Goal: Task Accomplishment & Management: Manage account settings

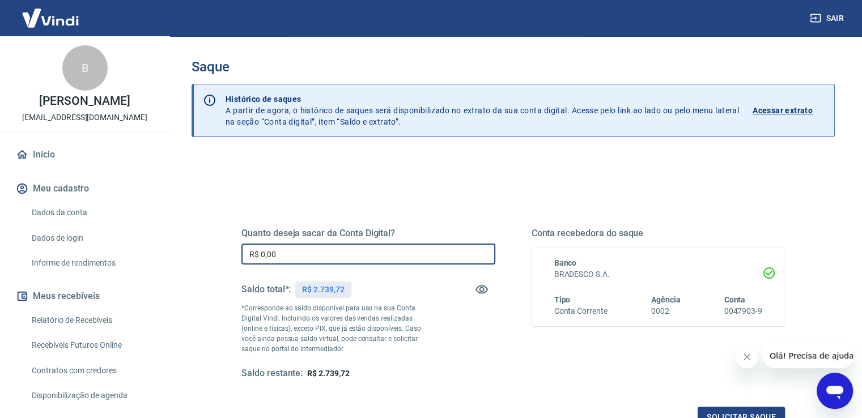
click at [375, 252] on input "R$ 0,00" at bounding box center [368, 254] width 254 height 21
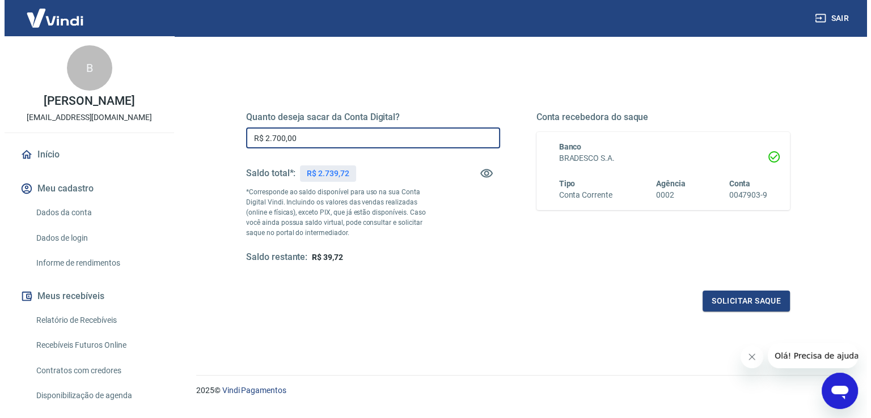
scroll to position [142, 0]
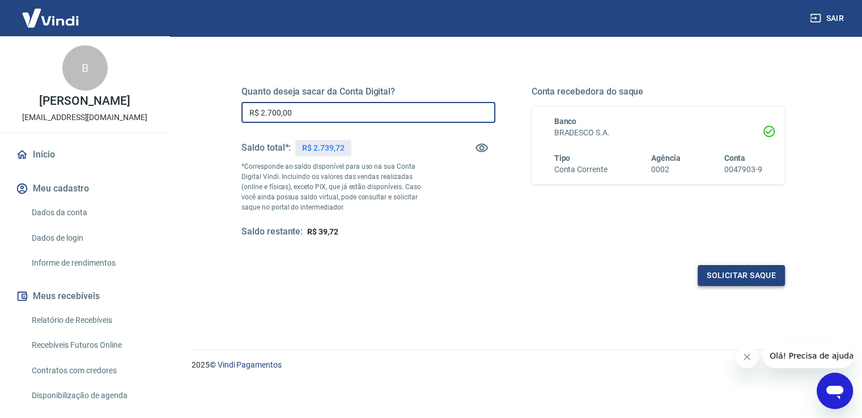
type input "R$ 2.700,00"
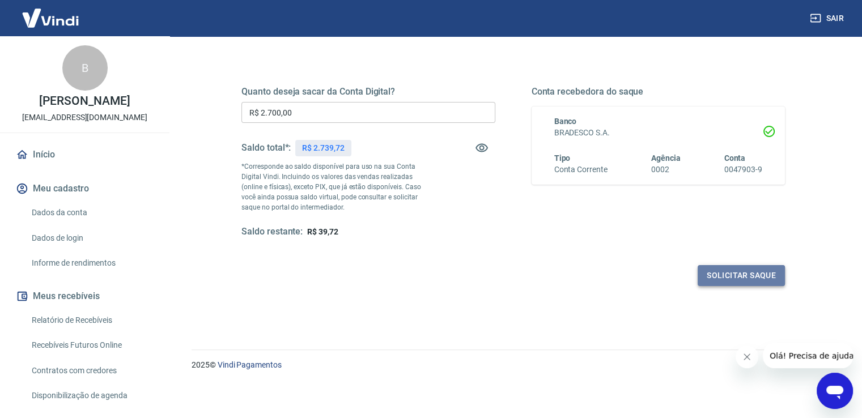
click at [710, 281] on button "Solicitar saque" at bounding box center [741, 275] width 87 height 21
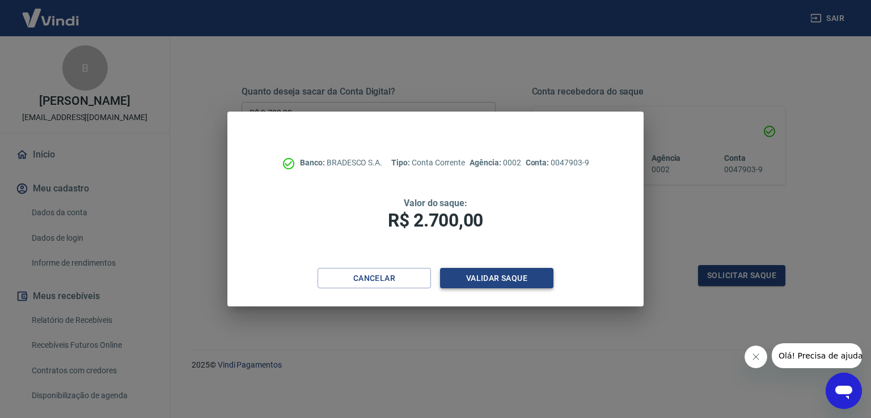
click at [528, 279] on button "Validar saque" at bounding box center [496, 278] width 113 height 21
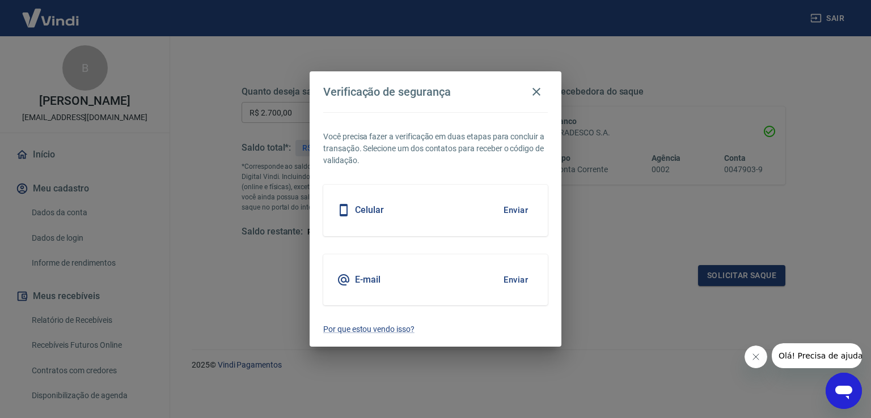
click at [514, 277] on button "Enviar" at bounding box center [515, 280] width 37 height 24
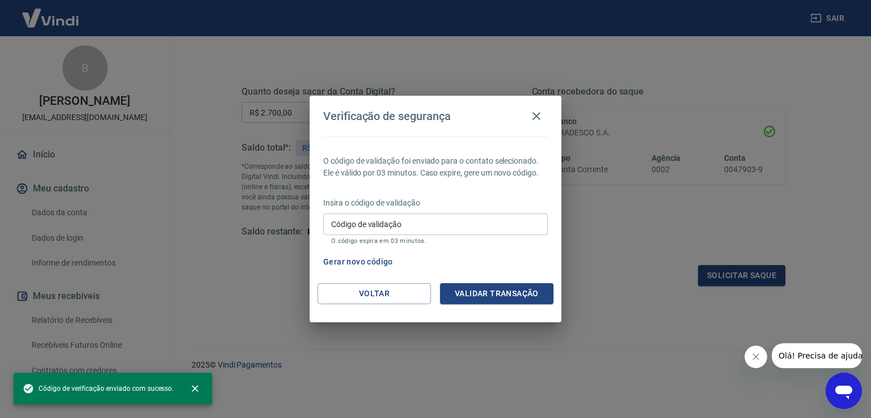
click at [467, 225] on input "Código de validação" at bounding box center [435, 224] width 224 height 21
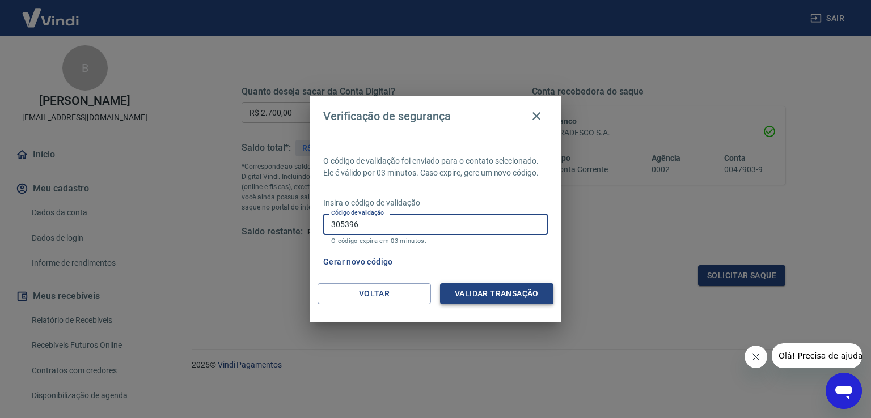
type input "305396"
click at [532, 292] on button "Validar transação" at bounding box center [496, 293] width 113 height 21
